Goal: Information Seeking & Learning: Learn about a topic

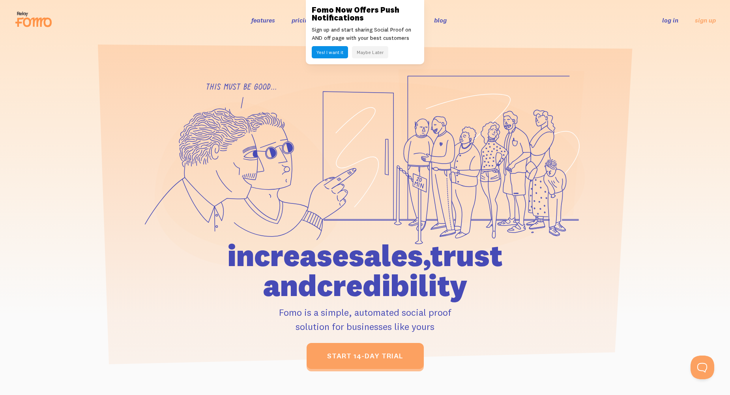
click at [363, 55] on button "Maybe Later" at bounding box center [370, 52] width 36 height 12
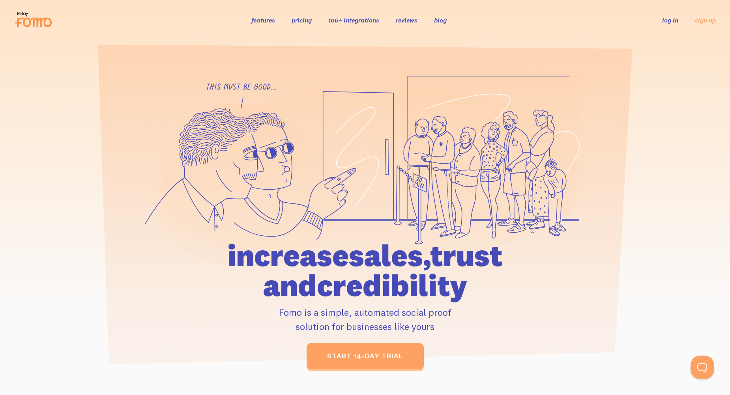
click at [358, 22] on link "106+ integrations" at bounding box center [353, 20] width 51 height 8
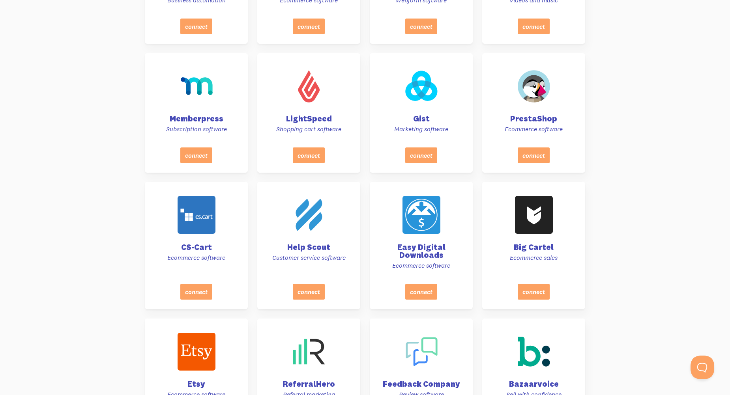
scroll to position [2209, 0]
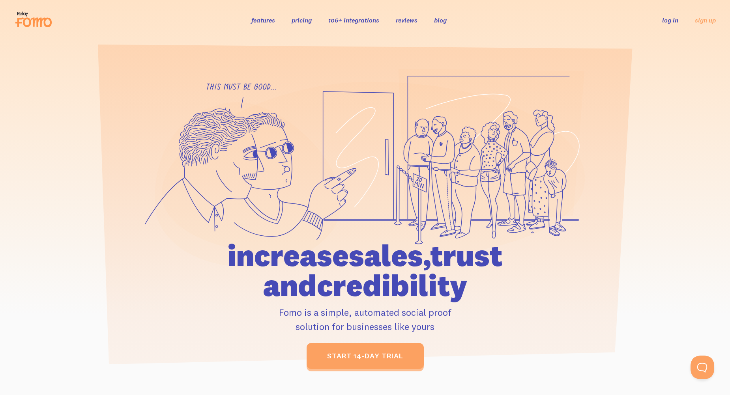
click at [259, 20] on link "features" at bounding box center [263, 20] width 24 height 8
